Goal: Information Seeking & Learning: Learn about a topic

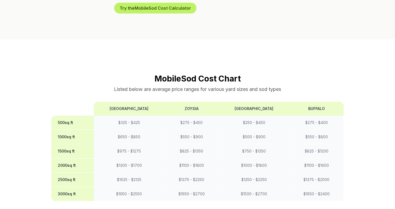
scroll to position [409, 0]
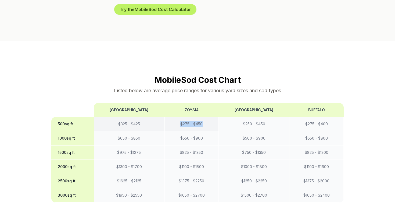
drag, startPoint x: 201, startPoint y: 108, endPoint x: 179, endPoint y: 108, distance: 22.6
click at [179, 117] on td "$ 275 - $ 450" at bounding box center [191, 124] width 54 height 14
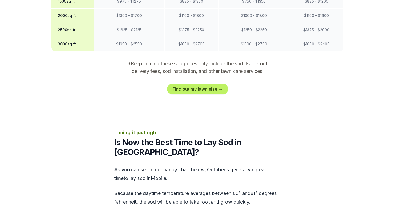
scroll to position [562, 0]
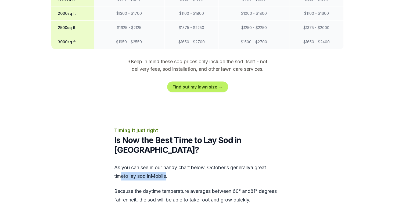
drag, startPoint x: 168, startPoint y: 149, endPoint x: 119, endPoint y: 146, distance: 49.5
click at [119, 163] on div "As you can see in our handy chart below, october is generally a great time to l…" at bounding box center [197, 183] width 167 height 41
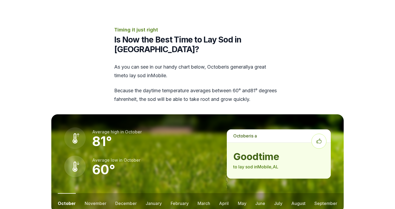
scroll to position [668, 0]
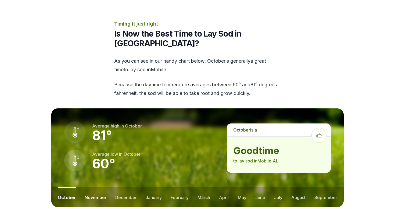
click at [97, 187] on button "november" at bounding box center [96, 197] width 22 height 20
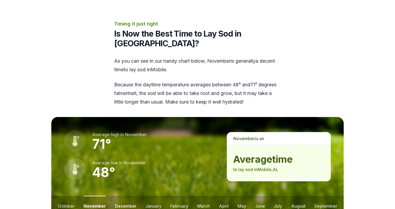
click at [121, 196] on button "december" at bounding box center [125, 206] width 21 height 20
click at [160, 196] on button "january" at bounding box center [154, 206] width 16 height 20
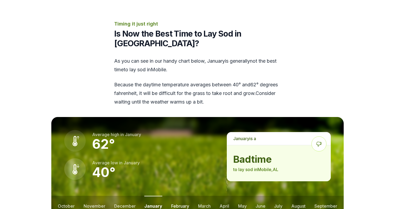
click at [172, 196] on button "february" at bounding box center [180, 206] width 18 height 20
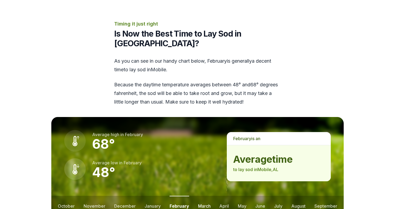
click at [200, 196] on button "march" at bounding box center [204, 206] width 13 height 20
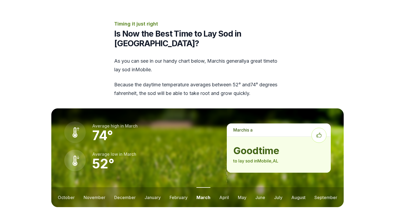
click at [201, 187] on button "march" at bounding box center [203, 197] width 14 height 20
click at [233, 187] on ul "october november december january february march april may june july august sep…" at bounding box center [197, 197] width 292 height 20
click at [224, 187] on button "april" at bounding box center [224, 197] width 10 height 20
click at [207, 187] on button "march" at bounding box center [203, 197] width 13 height 20
click at [183, 187] on button "february" at bounding box center [178, 197] width 18 height 20
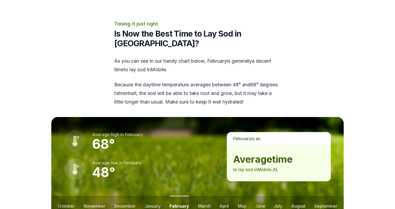
click at [272, 196] on ul "october november december january february march april may june july august sep…" at bounding box center [197, 206] width 292 height 20
click at [278, 196] on button "july" at bounding box center [278, 206] width 8 height 20
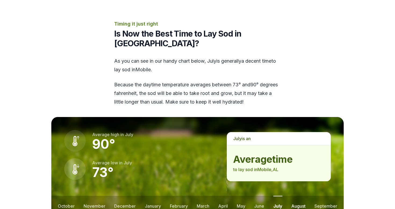
click at [293, 196] on button "august" at bounding box center [298, 206] width 14 height 20
click at [322, 196] on button "september" at bounding box center [325, 206] width 23 height 20
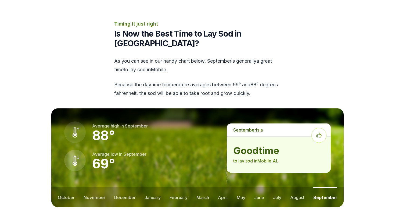
click at [235, 187] on ul "october november december january february march april may june july august sep…" at bounding box center [197, 197] width 292 height 20
click at [183, 187] on button "february" at bounding box center [178, 197] width 18 height 20
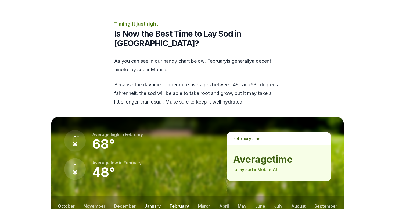
click at [160, 196] on button "january" at bounding box center [153, 206] width 16 height 20
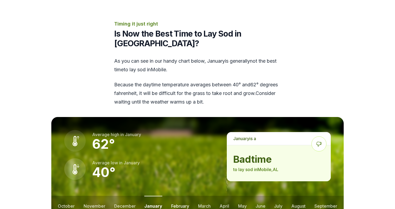
click at [186, 196] on button "february" at bounding box center [180, 206] width 18 height 20
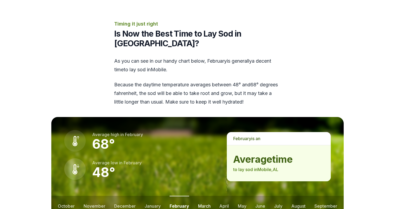
click at [200, 196] on button "march" at bounding box center [204, 206] width 13 height 20
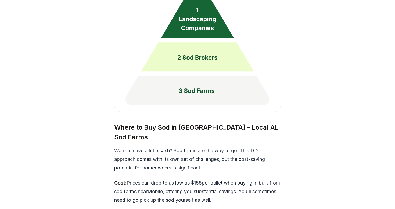
scroll to position [1450, 0]
click at [165, 146] on p "Want to save a little cash? Sod farms are the way to go. This DIY approach come…" at bounding box center [197, 159] width 167 height 26
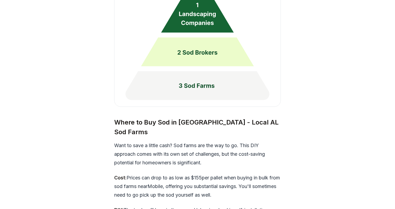
scroll to position [1455, 0]
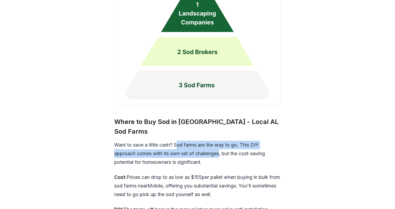
drag, startPoint x: 178, startPoint y: 109, endPoint x: 221, endPoint y: 112, distance: 42.9
click at [221, 140] on p "Want to save a little cash? Sod farms are the way to go. This DIY approach come…" at bounding box center [197, 153] width 167 height 26
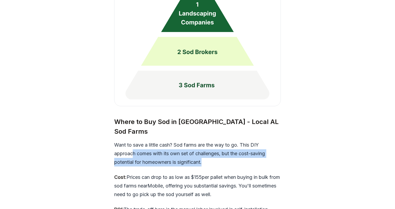
drag, startPoint x: 210, startPoint y: 125, endPoint x: 134, endPoint y: 112, distance: 77.0
click at [134, 140] on p "Want to save a little cash? Sod farms are the way to go. This DIY approach come…" at bounding box center [197, 153] width 167 height 26
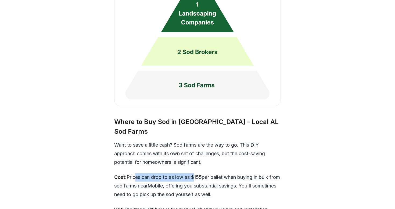
drag, startPoint x: 134, startPoint y: 139, endPoint x: 195, endPoint y: 142, distance: 61.6
click at [195, 173] on p "Cost: Prices can drop to as low as $ 155 per pallet when buying in bulk from so…" at bounding box center [197, 186] width 167 height 26
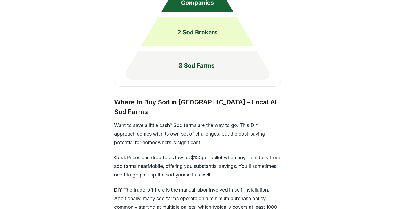
scroll to position [1476, 0]
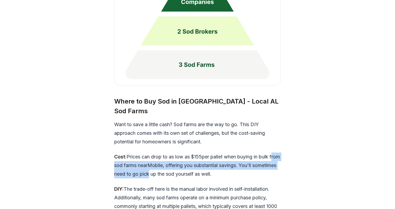
drag, startPoint x: 117, startPoint y: 129, endPoint x: 176, endPoint y: 132, distance: 59.7
click at [176, 152] on p "Cost: Prices can drop to as low as $ 155 per pallet when buying in bulk from so…" at bounding box center [197, 165] width 167 height 26
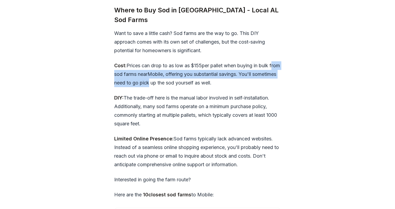
scroll to position [1568, 0]
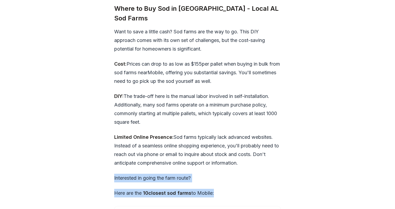
drag, startPoint x: 115, startPoint y: 139, endPoint x: 162, endPoint y: 160, distance: 51.6
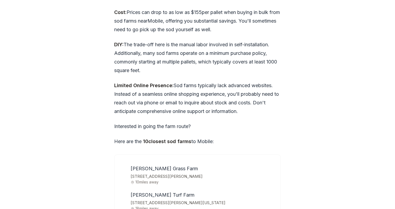
scroll to position [1620, 0]
drag, startPoint x: 131, startPoint y: 138, endPoint x: 194, endPoint y: 141, distance: 63.5
click at [194, 172] on span "[STREET_ADDRESS][PERSON_NAME]" at bounding box center [202, 175] width 143 height 7
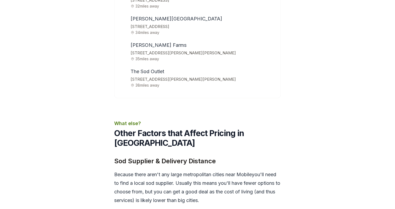
scroll to position [1954, 0]
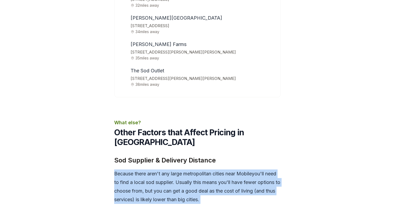
drag, startPoint x: 116, startPoint y: 125, endPoint x: 221, endPoint y: 157, distance: 110.0
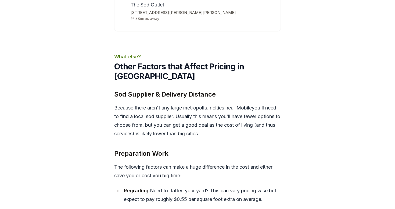
scroll to position [2023, 0]
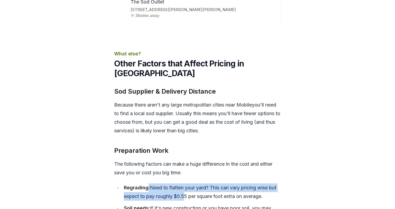
drag, startPoint x: 148, startPoint y: 139, endPoint x: 184, endPoint y: 143, distance: 36.3
click at [184, 183] on li "Regrading: Need to flatten your yard? This can vary pricing wise but expect to …" at bounding box center [201, 191] width 159 height 17
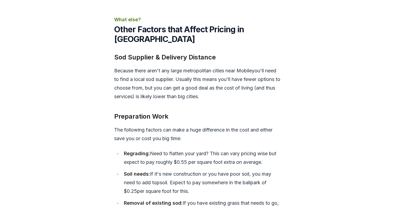
scroll to position [2058, 0]
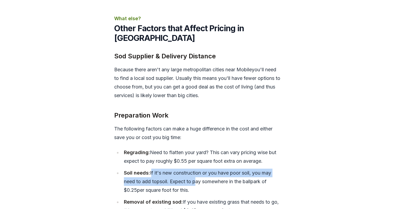
drag, startPoint x: 152, startPoint y: 127, endPoint x: 194, endPoint y: 135, distance: 43.8
click at [194, 168] on li "Soil needs: If it's new construction or you have poor soil, you may need to add…" at bounding box center [201, 181] width 159 height 26
drag, startPoint x: 195, startPoint y: 138, endPoint x: 157, endPoint y: 136, distance: 38.4
click at [157, 168] on li "Soil needs: If it's new construction or you have poor soil, you may need to add…" at bounding box center [201, 181] width 159 height 26
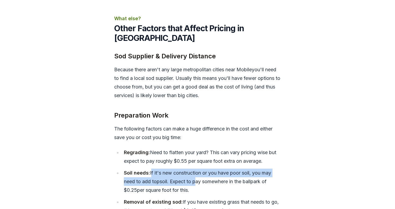
click at [157, 168] on li "Soil needs: If it's new construction or you have poor soil, you may need to add…" at bounding box center [201, 181] width 159 height 26
drag, startPoint x: 171, startPoint y: 133, endPoint x: 193, endPoint y: 140, distance: 23.4
click at [193, 168] on li "Soil needs: If it's new construction or you have poor soil, you may need to add…" at bounding box center [201, 181] width 159 height 26
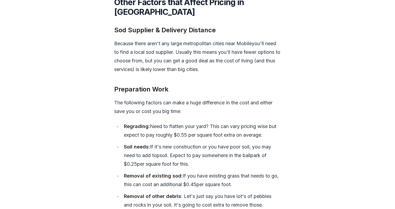
scroll to position [2085, 0]
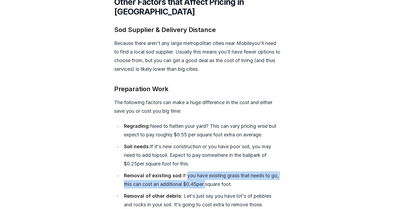
drag, startPoint x: 185, startPoint y: 128, endPoint x: 207, endPoint y: 135, distance: 23.0
click at [207, 171] on li "Removal of existing sod: If you have existing grass that needs to go, this can …" at bounding box center [201, 179] width 159 height 17
drag, startPoint x: 233, startPoint y: 135, endPoint x: 178, endPoint y: 123, distance: 56.0
click at [178, 171] on li "Removal of existing sod: If you have existing grass that needs to go, this can …" at bounding box center [201, 179] width 159 height 17
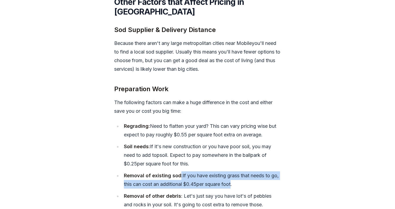
click at [178, 171] on li "Removal of existing sod: If you have existing grass that needs to go, this can …" at bounding box center [201, 179] width 159 height 17
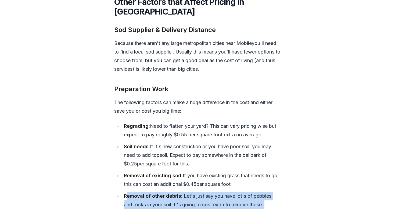
drag, startPoint x: 127, startPoint y: 148, endPoint x: 284, endPoint y: 172, distance: 158.8
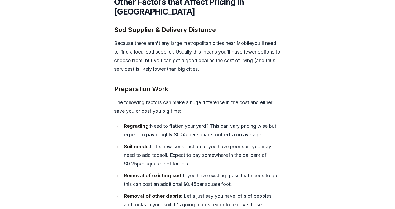
click at [273, 192] on li "Removal of other debris : Let's just say you have lot's of pebbles and rocks in…" at bounding box center [201, 200] width 159 height 17
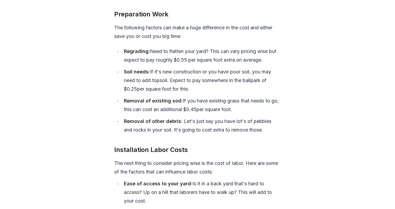
scroll to position [2164, 0]
